Goal: Find specific page/section: Find specific page/section

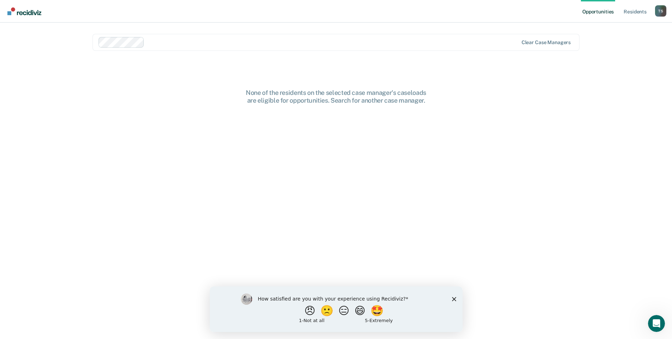
click at [456, 297] on icon "Close survey" at bounding box center [454, 299] width 4 height 4
